Goal: Information Seeking & Learning: Learn about a topic

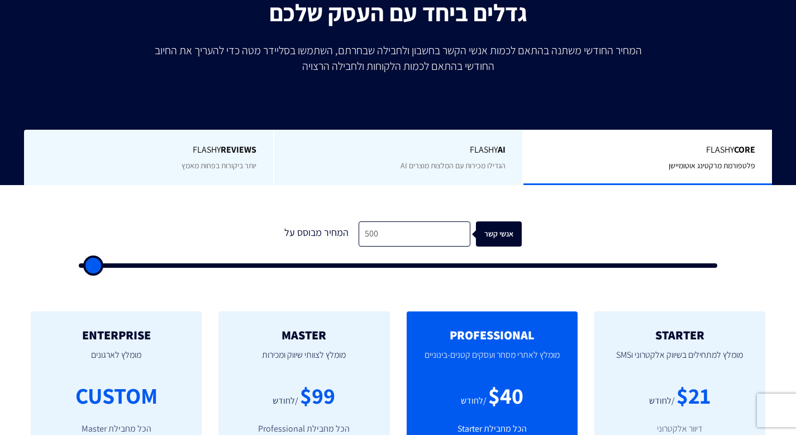
scroll to position [202, 0]
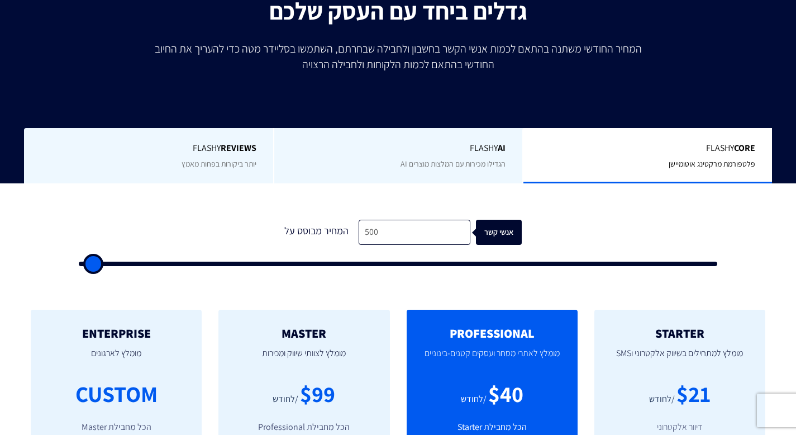
click at [485, 157] on div "Flashy AI הגדילו מכירות עם המלצות מוצרים AI" at bounding box center [398, 155] width 250 height 55
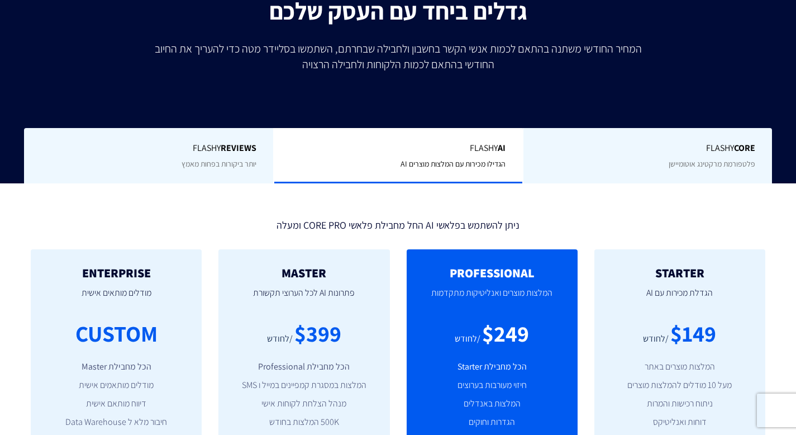
click at [228, 156] on div "Flashy REVIEWS יותר ביקורות בפחות מאמץ" at bounding box center [148, 155] width 249 height 55
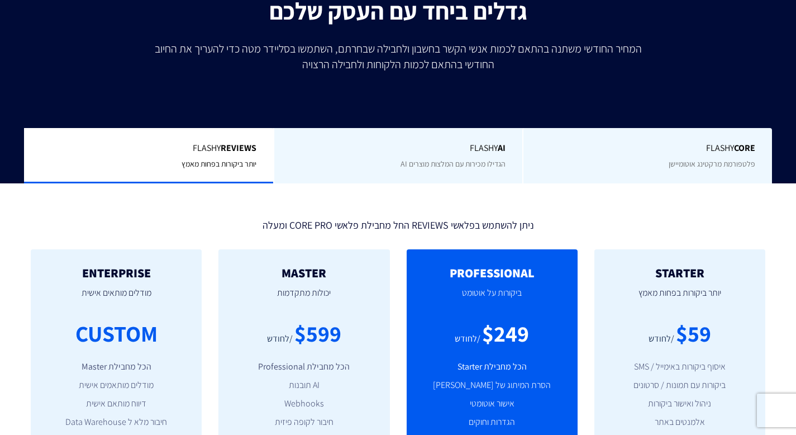
click at [706, 174] on div "Flashy Core פלטפורמת מרקטינג אוטומיישן" at bounding box center [647, 155] width 250 height 55
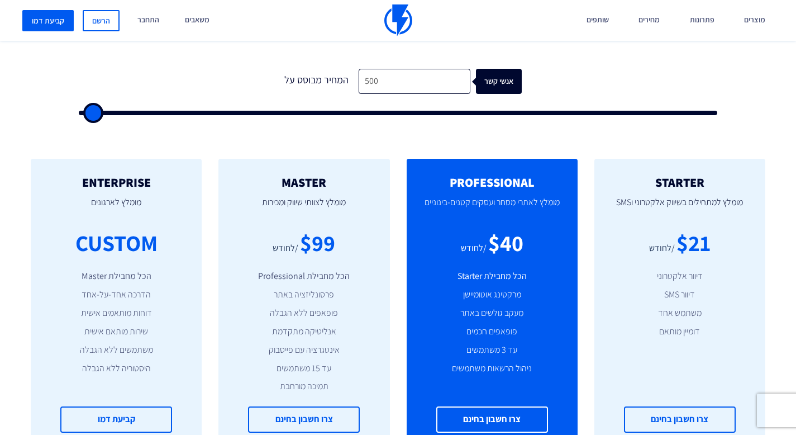
scroll to position [366, 0]
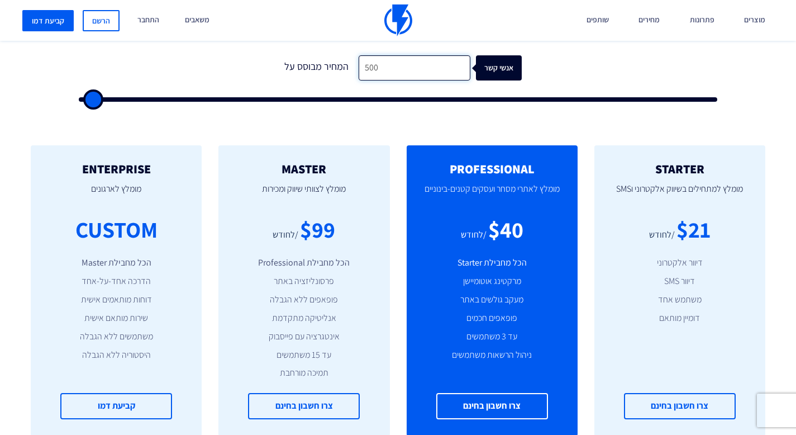
click at [373, 66] on input "500" at bounding box center [415, 67] width 112 height 25
type input "1"
type input "500"
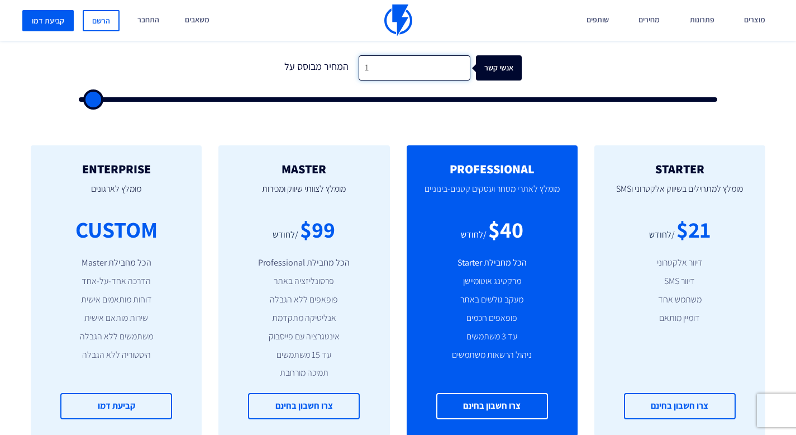
type input "15"
type input "500"
type input "150"
type input "500"
type input "1,500"
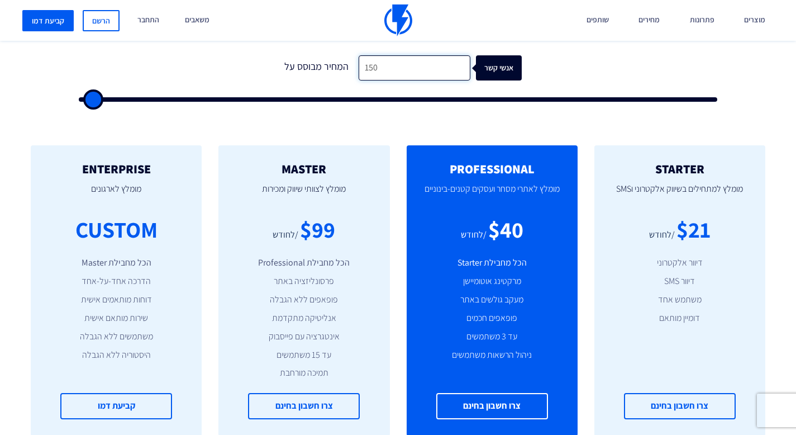
type input "1500"
type input "1,500"
click at [573, 70] on form "0 המחיר מבוסס על 1,500 אנשי קשר" at bounding box center [398, 78] width 639 height 46
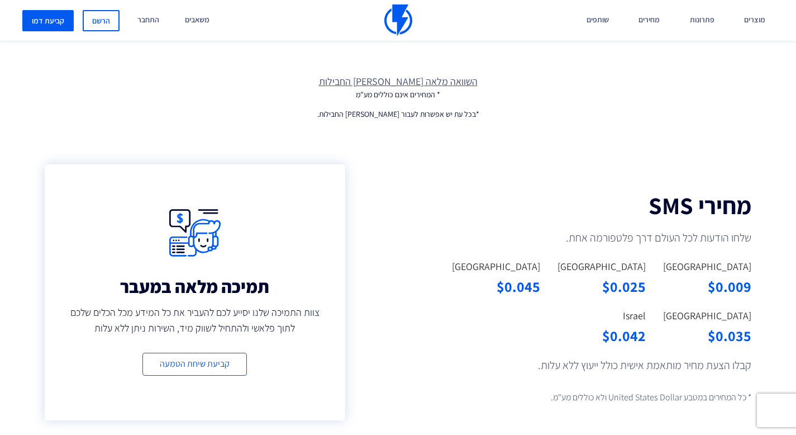
scroll to position [761, 0]
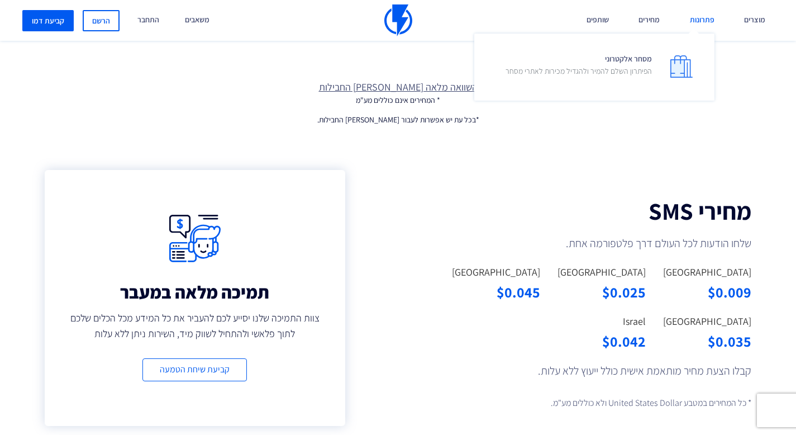
click at [708, 27] on link "פתרונות" at bounding box center [702, 20] width 41 height 41
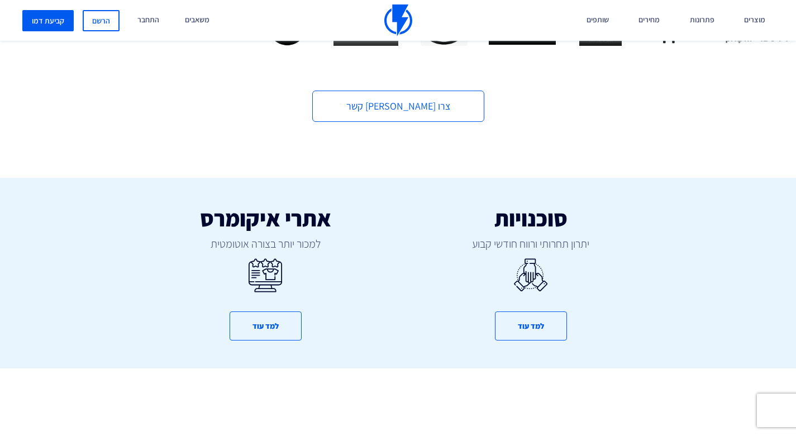
scroll to position [532, 0]
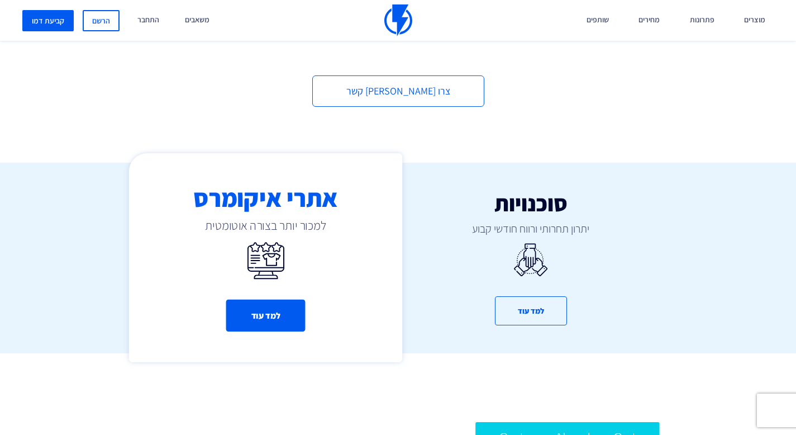
click at [299, 304] on button "למד עוד" at bounding box center [265, 316] width 79 height 32
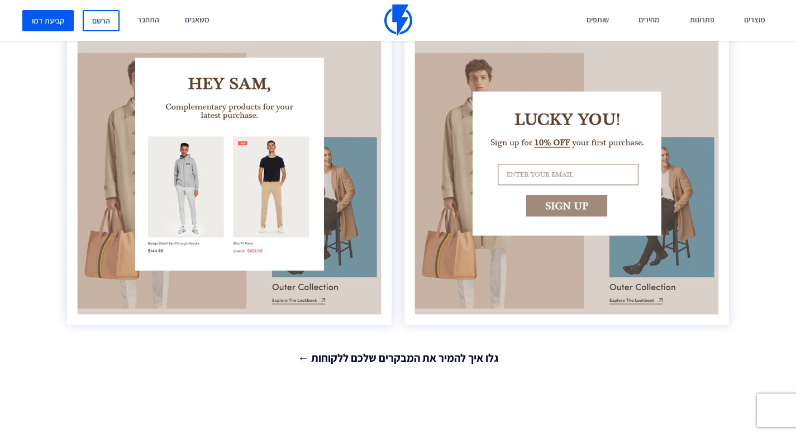
scroll to position [1978, 0]
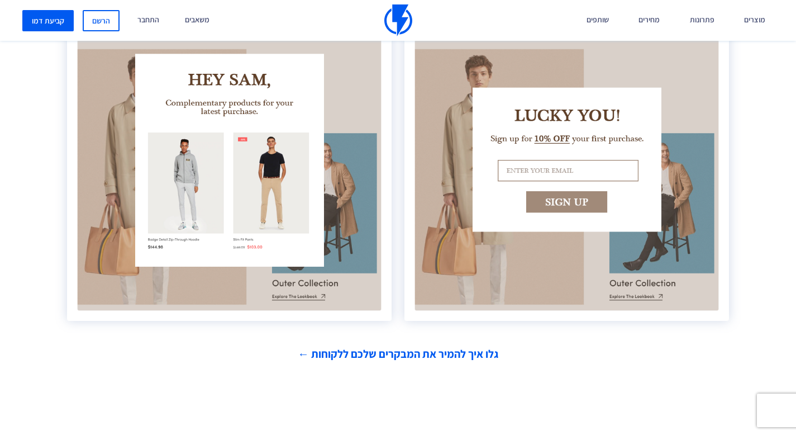
click at [373, 360] on link "גלו איך להמיר את המבקרים שלכם ללקוחות ←" at bounding box center [398, 354] width 662 height 16
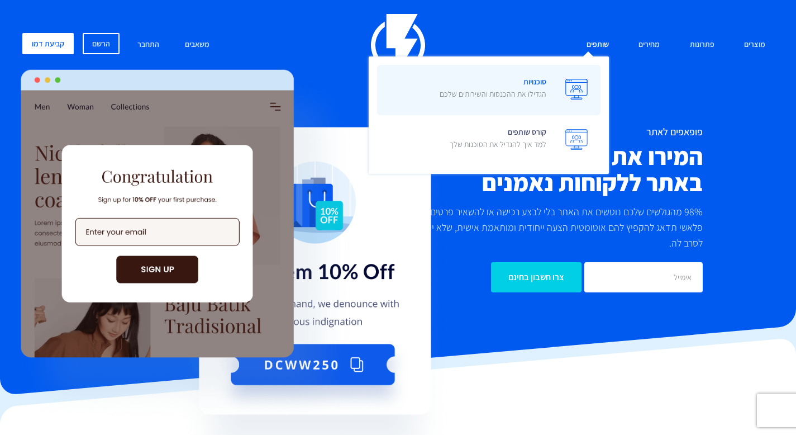
click at [544, 83] on span "סוכנויות הגדילו את ההכנסות והשירותים שלכם" at bounding box center [493, 89] width 107 height 32
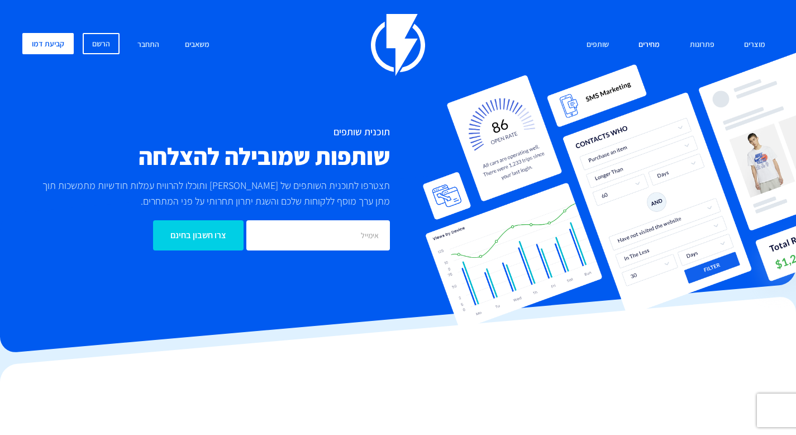
click at [654, 45] on link "מחירים" at bounding box center [649, 45] width 38 height 24
